Goal: Task Accomplishment & Management: Use online tool/utility

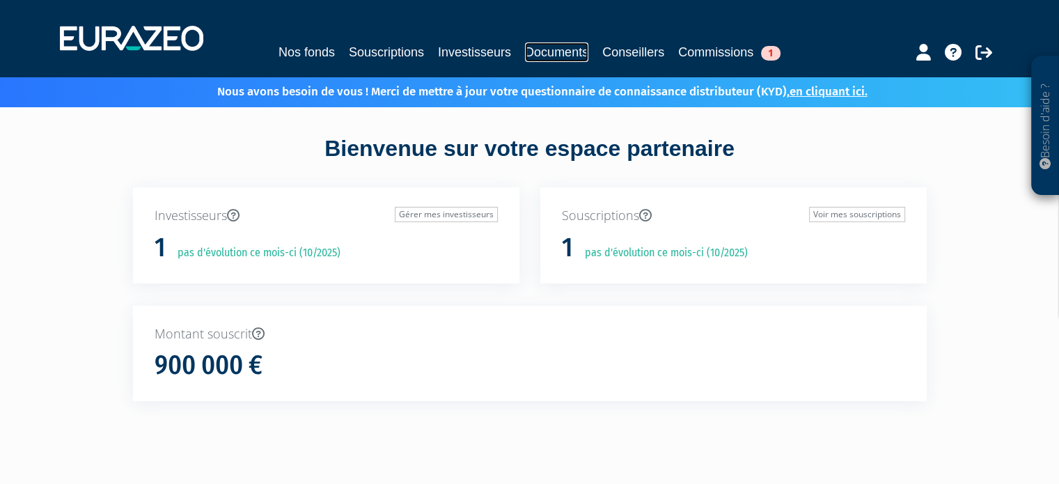
click at [553, 55] on link "Documents" at bounding box center [556, 51] width 63 height 19
click at [307, 55] on link "Nos fonds" at bounding box center [306, 51] width 56 height 19
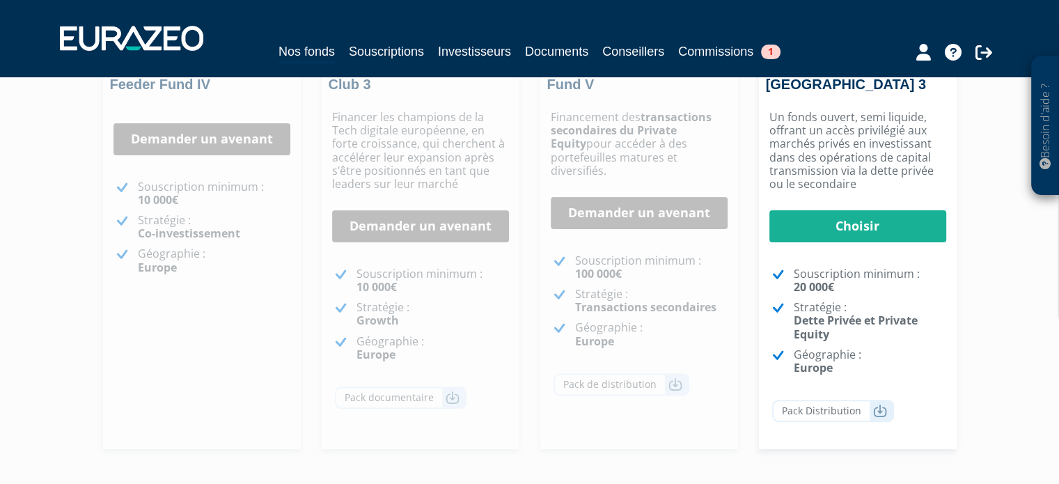
scroll to position [348, 0]
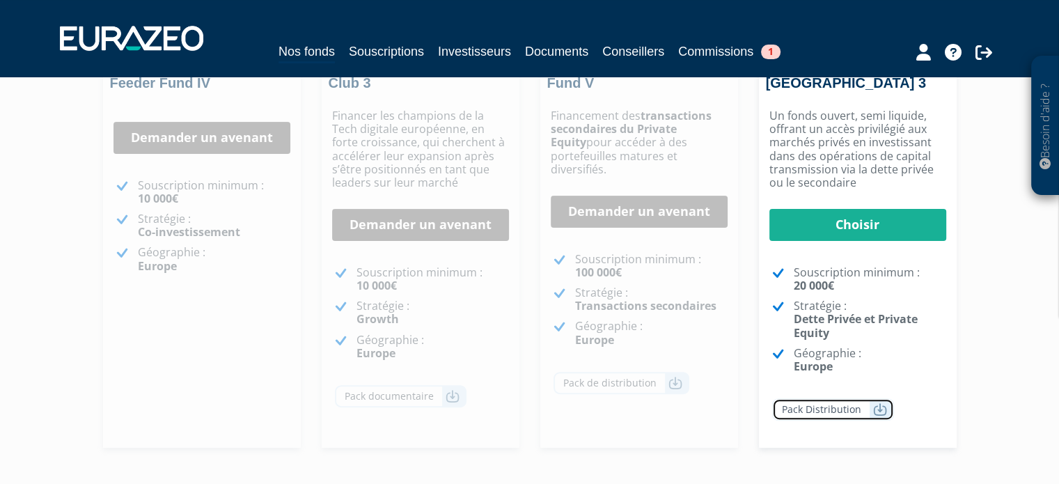
click at [876, 411] on icon at bounding box center [880, 409] width 14 height 14
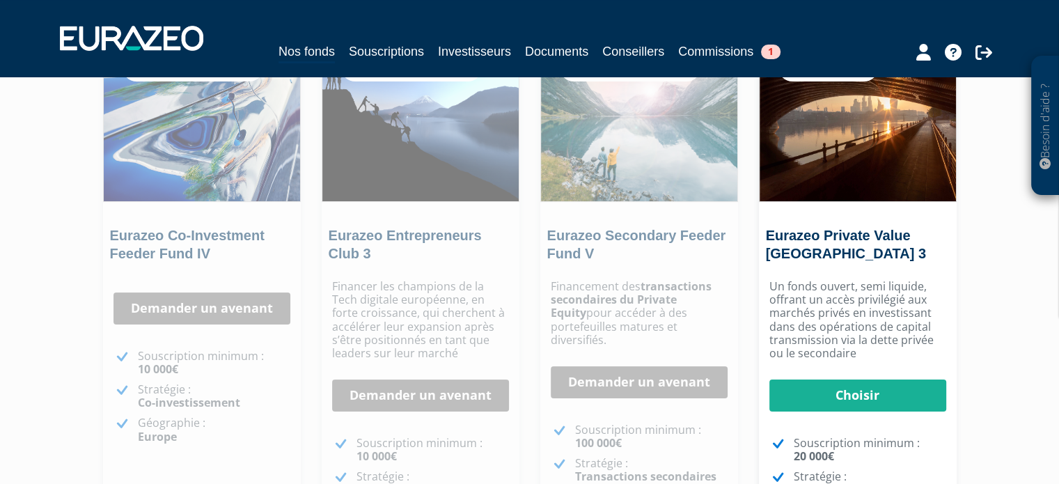
scroll to position [0, 0]
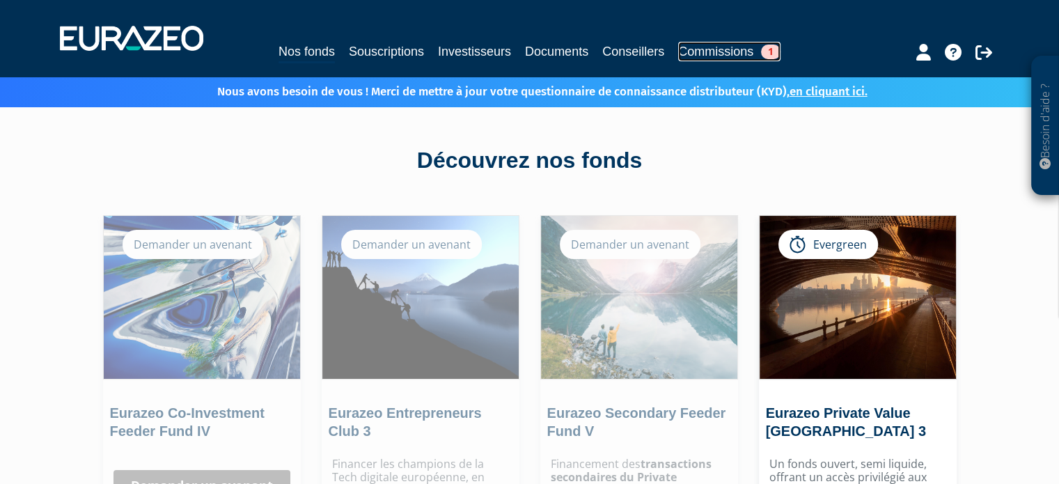
click at [772, 54] on span "1" at bounding box center [770, 52] width 19 height 15
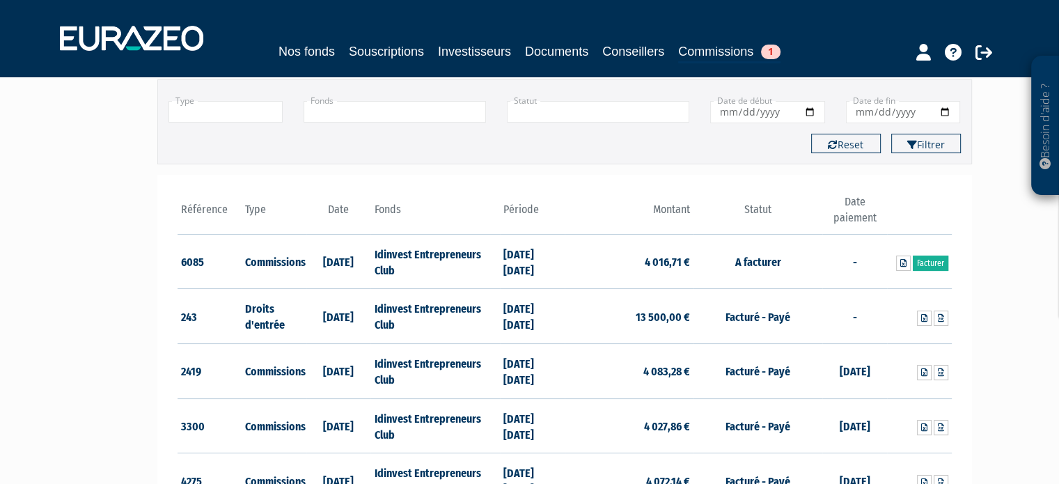
scroll to position [139, 0]
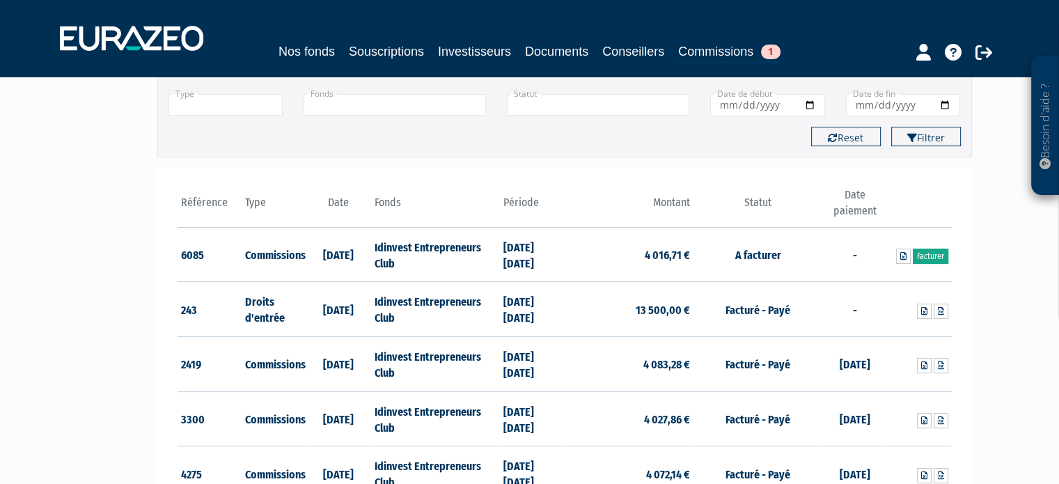
click at [931, 255] on link "Facturer" at bounding box center [929, 255] width 35 height 15
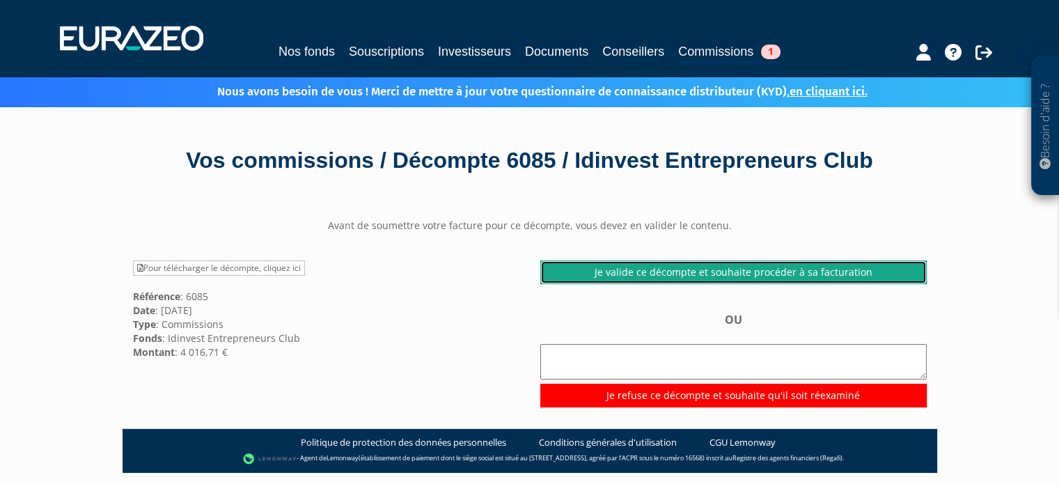
click at [703, 271] on link "Je valide ce décompte et souhaite procéder à sa facturation" at bounding box center [733, 272] width 386 height 24
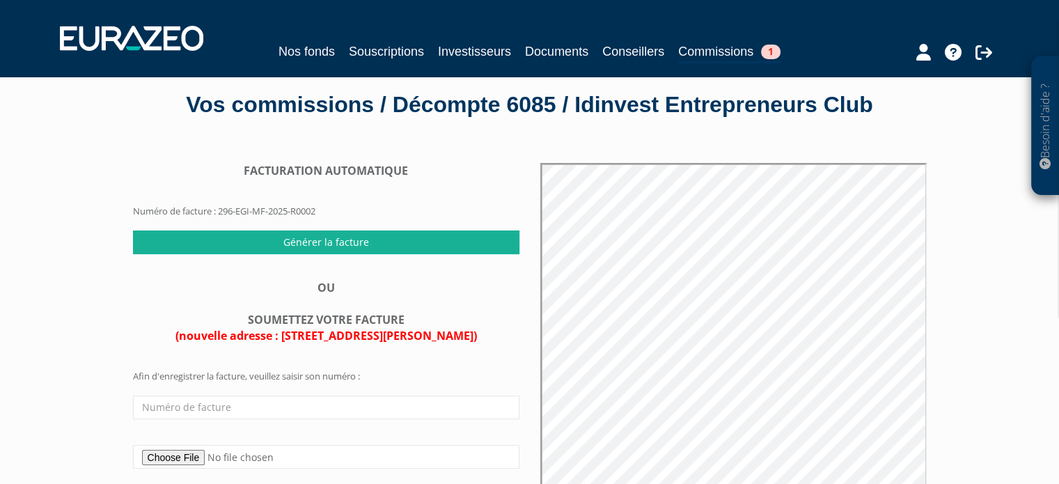
scroll to position [139, 0]
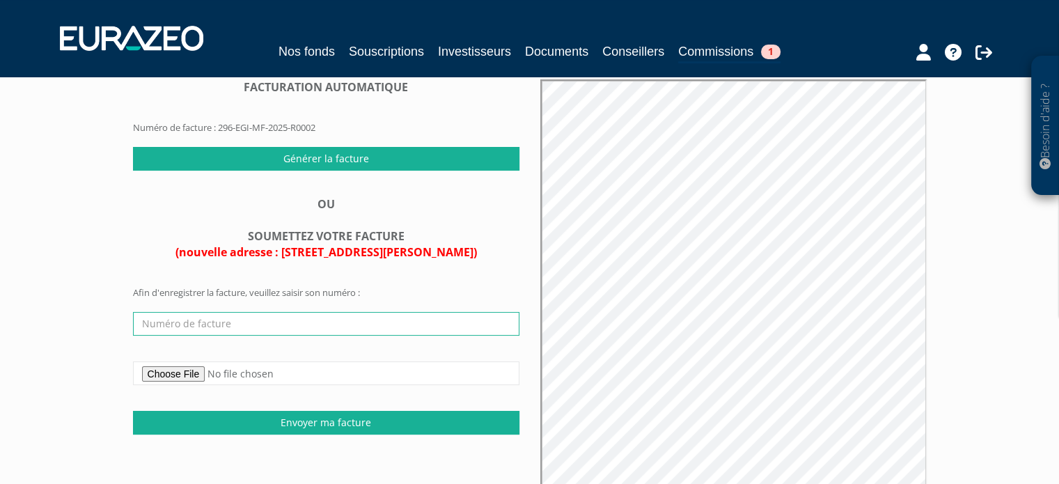
click at [235, 318] on input "text" at bounding box center [326, 324] width 386 height 24
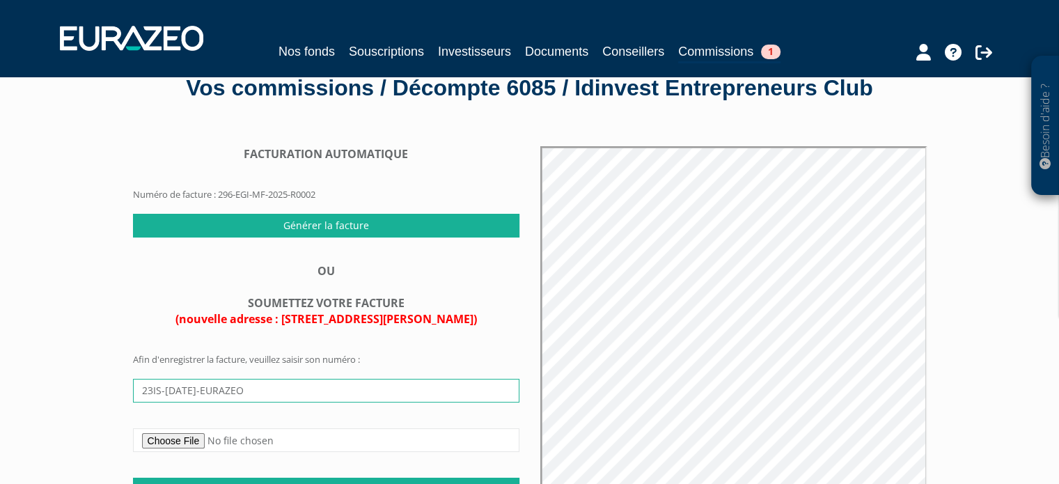
scroll to position [70, 0]
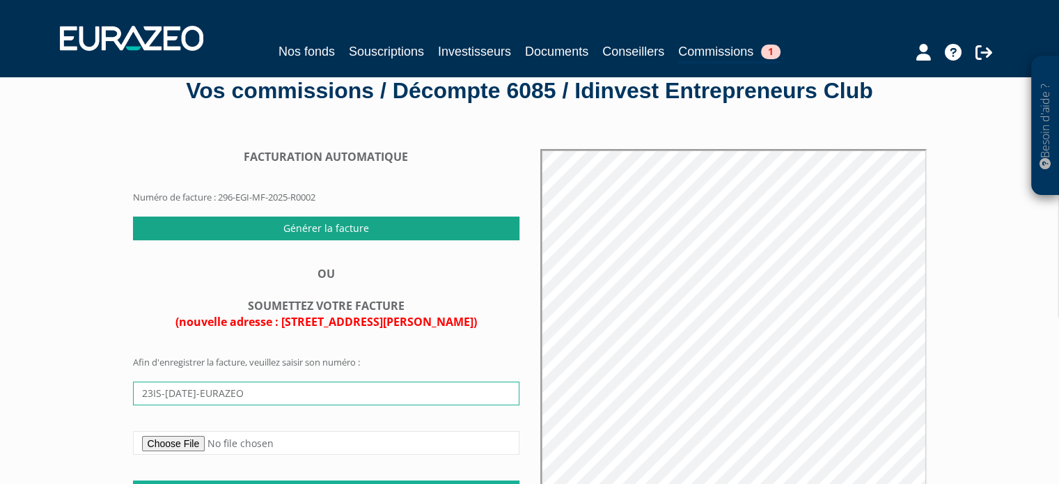
type input "23IS-[DATE]-EURAZEO"
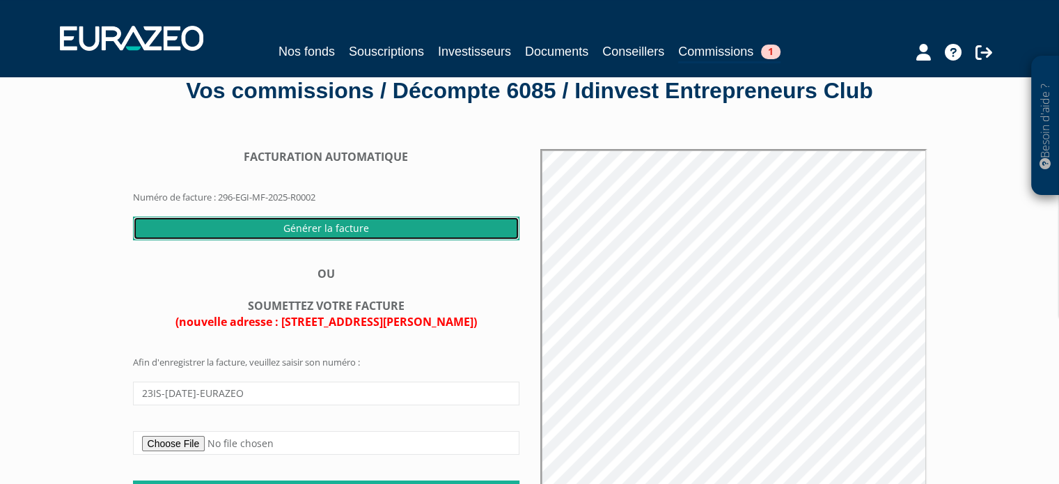
click at [348, 225] on input "Générer la facture" at bounding box center [326, 228] width 386 height 24
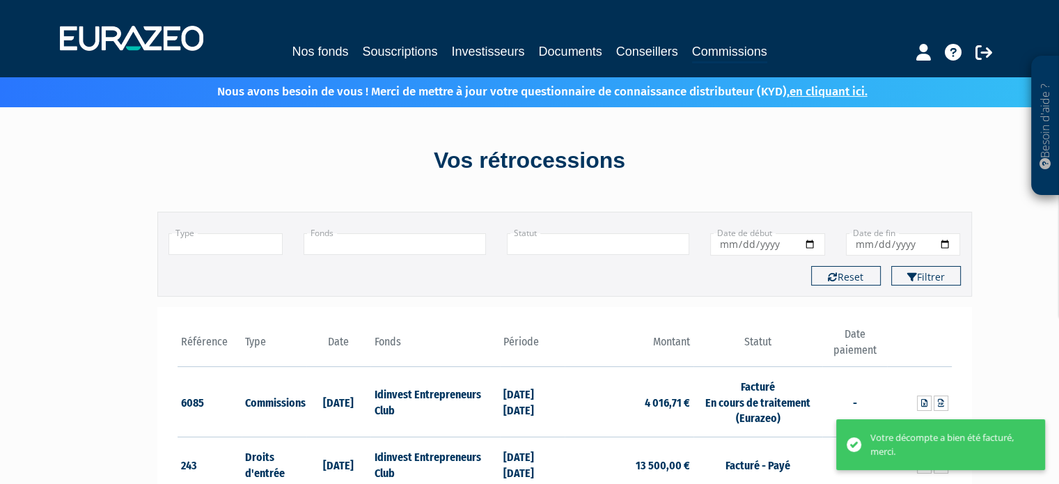
scroll to position [70, 0]
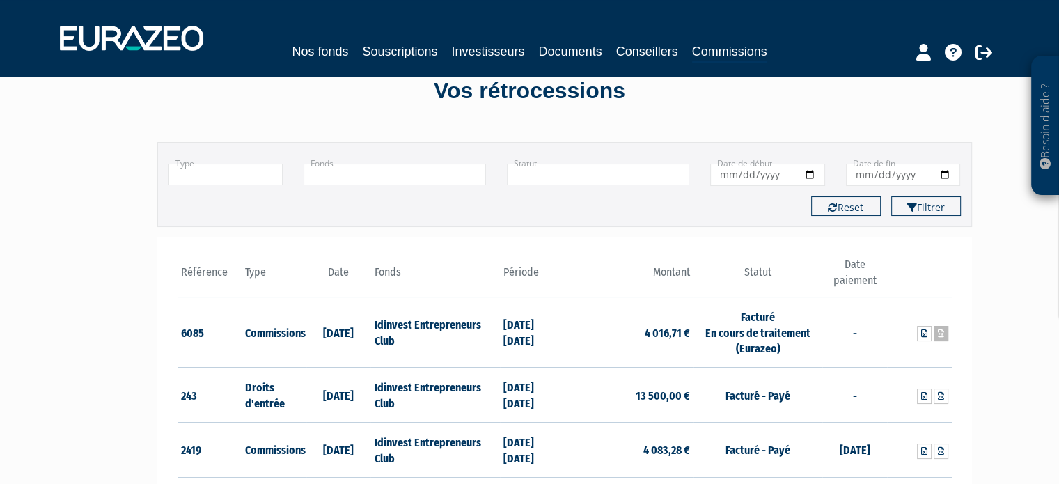
click at [941, 334] on icon at bounding box center [940, 333] width 6 height 8
